Goal: Information Seeking & Learning: Learn about a topic

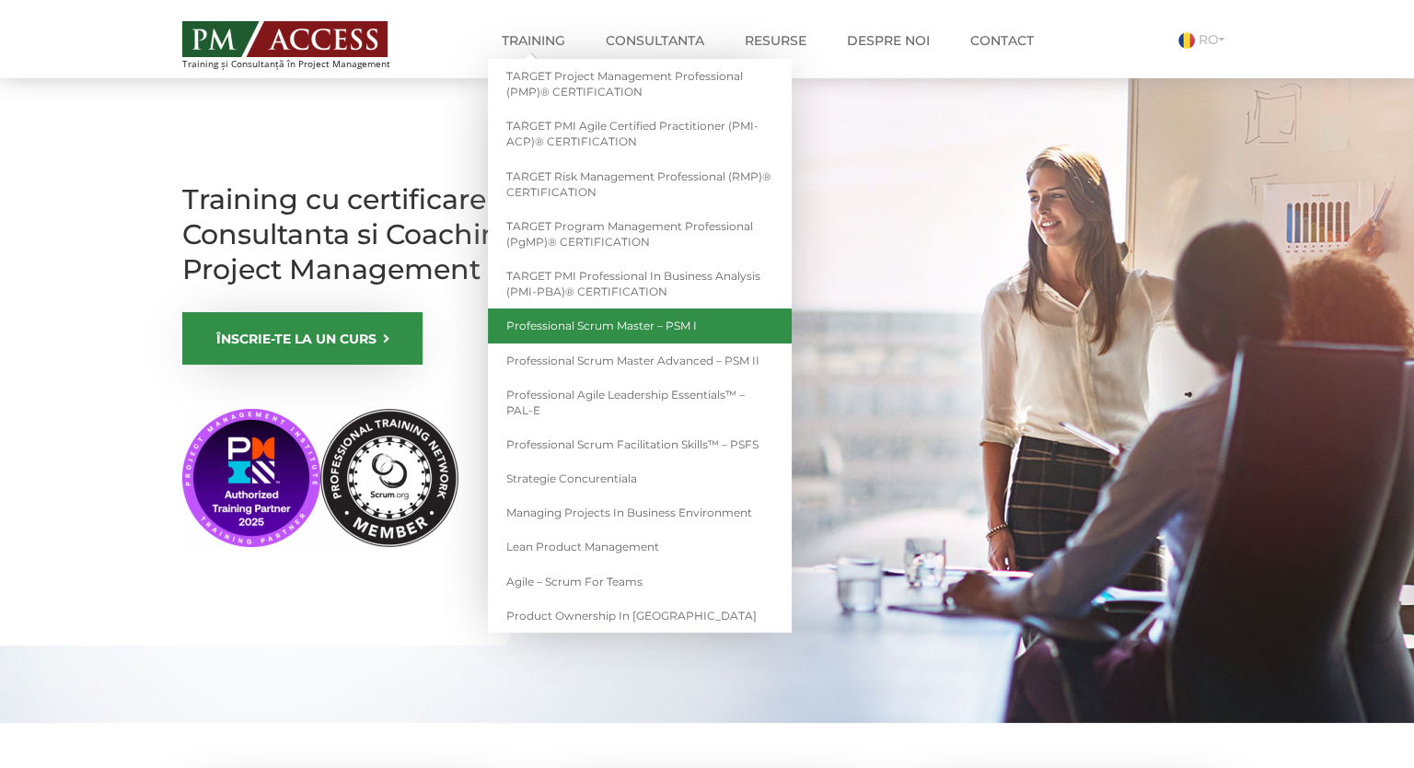
click at [647, 320] on link "Professional Scrum Master – PSM I" at bounding box center [640, 325] width 304 height 34
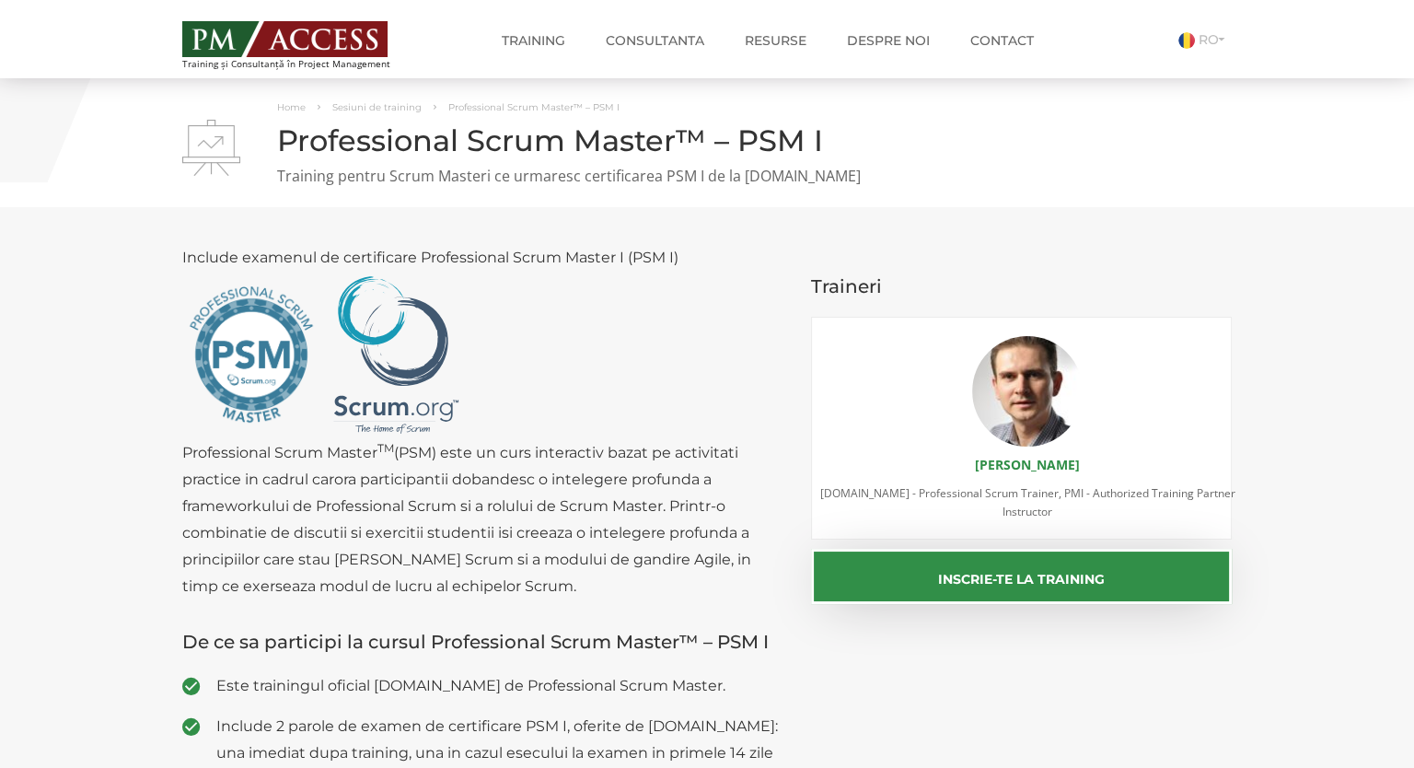
click at [312, 23] on img at bounding box center [284, 39] width 205 height 36
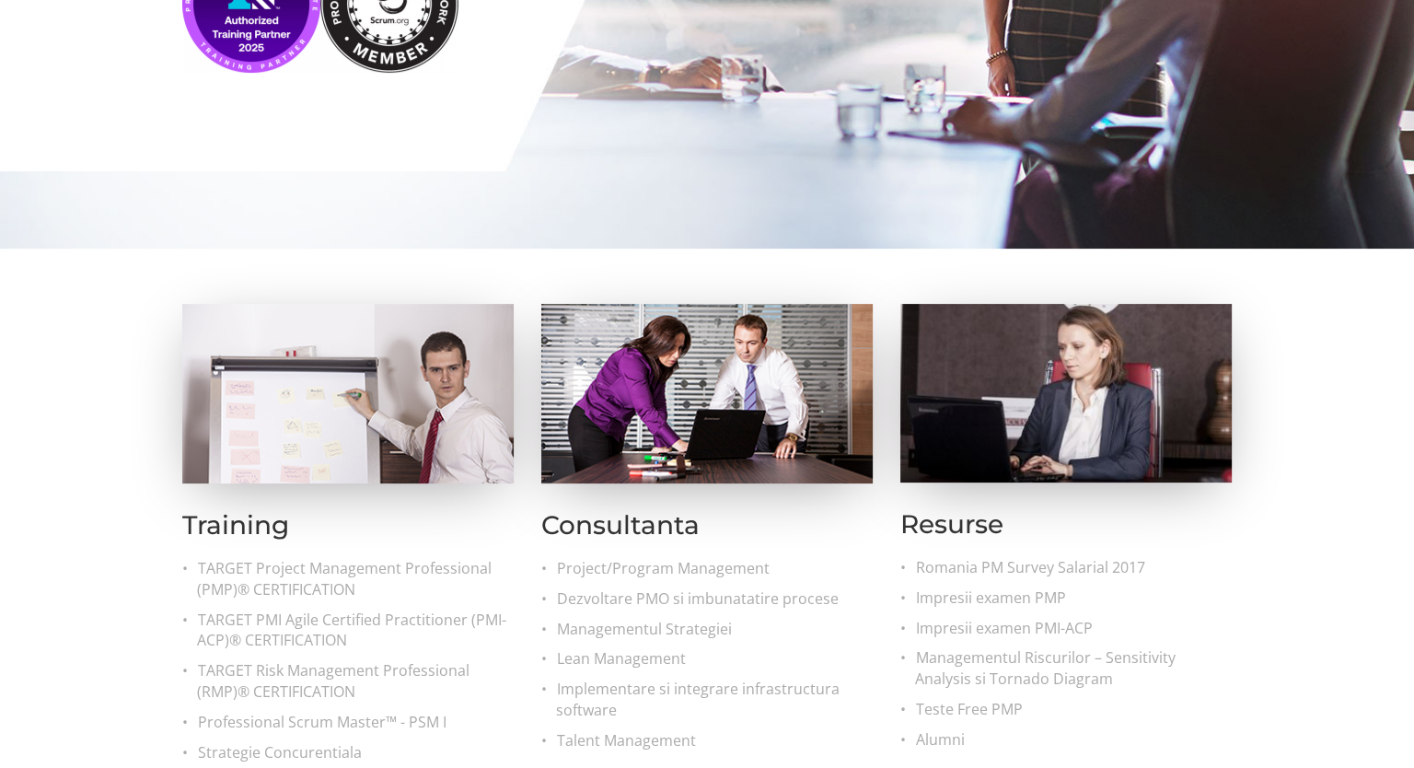
scroll to position [483, 0]
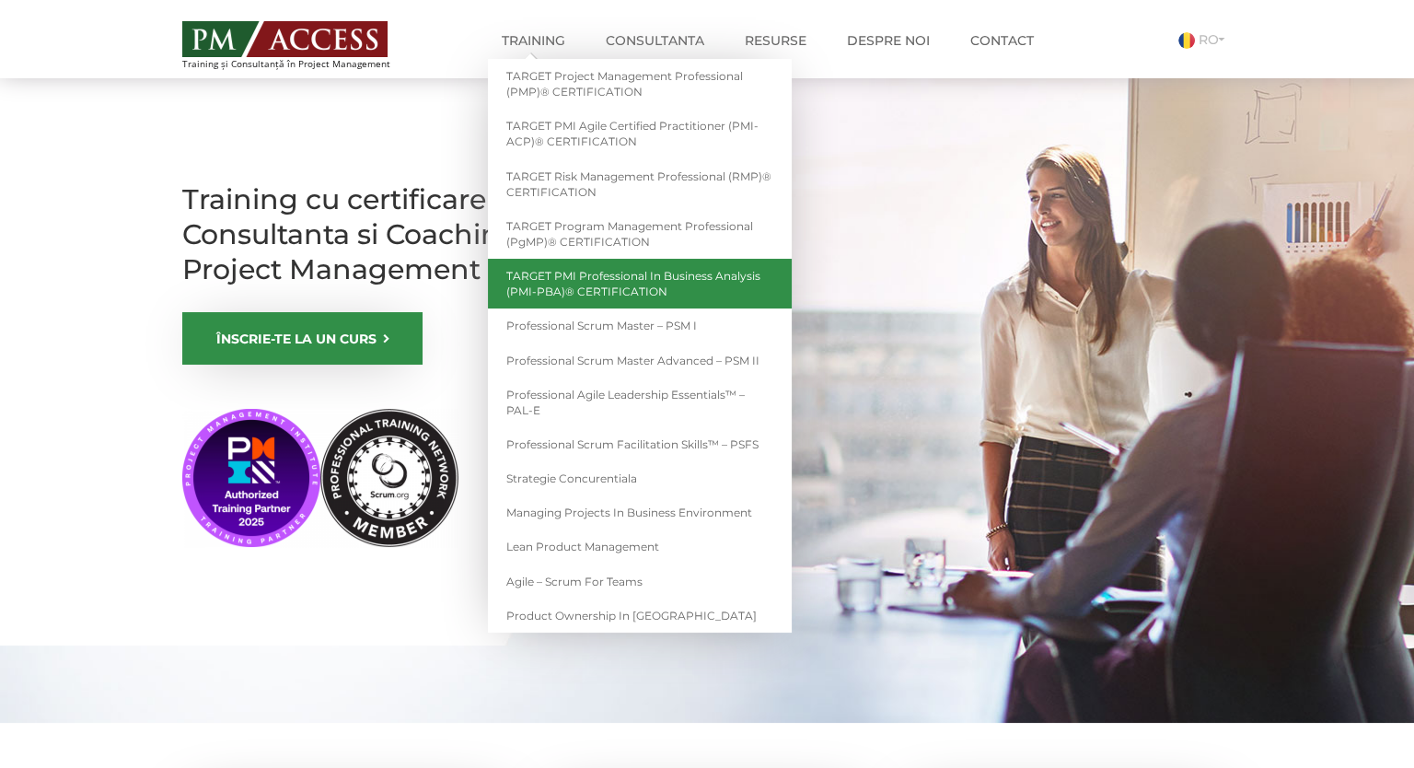
click at [639, 287] on link "TARGET PMI Professional in Business Analysis (PMI-PBA)® CERTIFICATION" at bounding box center [640, 284] width 304 height 50
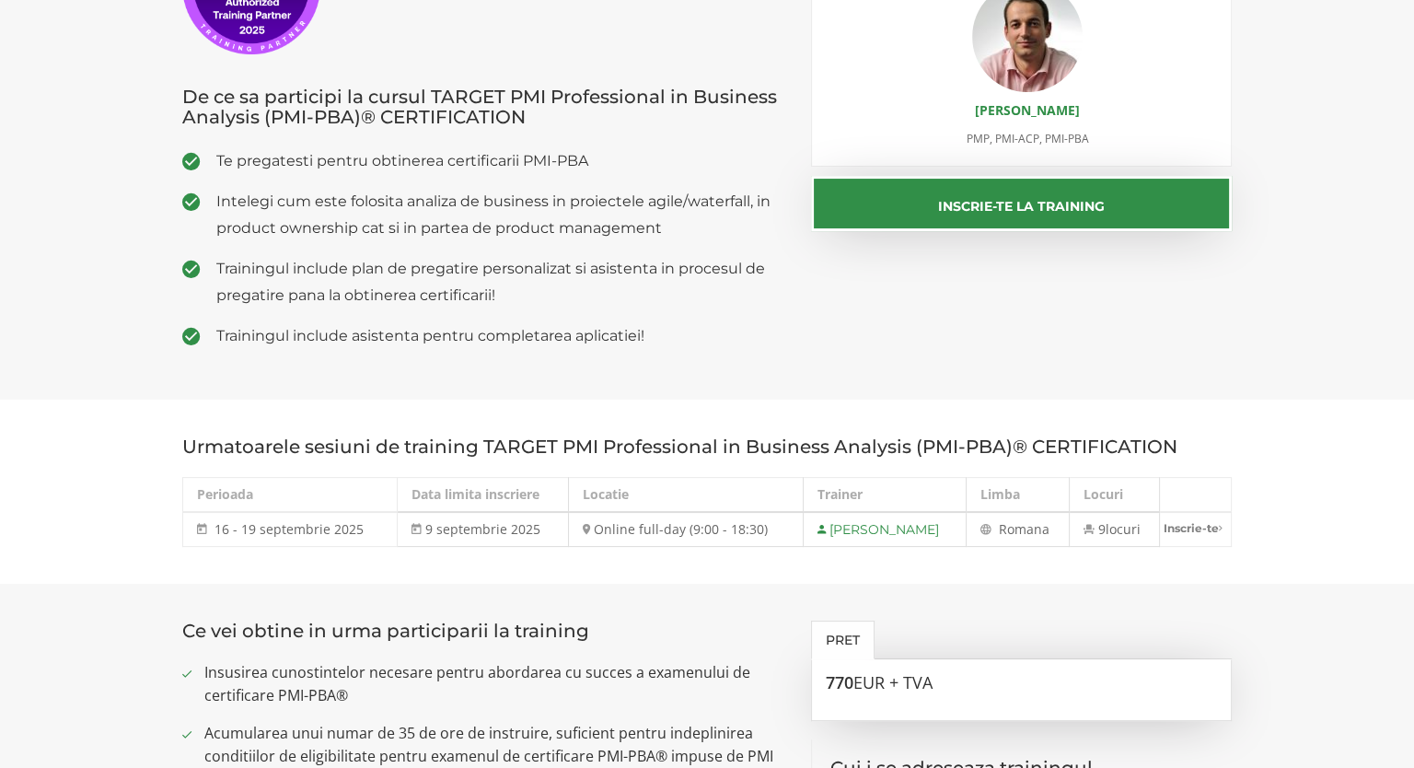
scroll to position [387, 0]
